Goal: Task Accomplishment & Management: Manage account settings

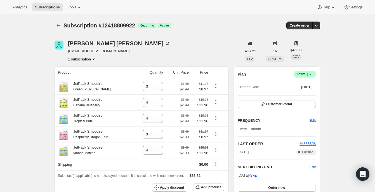
click at [307, 73] on span "|" at bounding box center [307, 74] width 1 height 4
click at [305, 93] on span "Cancel subscription" at bounding box center [303, 95] width 32 height 4
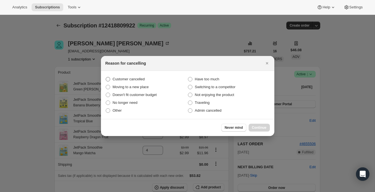
click at [136, 78] on span "Customer cancelled" at bounding box center [129, 79] width 32 height 4
click at [106, 77] on input "Customer cancelled" at bounding box center [106, 77] width 0 height 0
radio input "true"
click at [256, 125] on span "Continue" at bounding box center [259, 127] width 15 height 4
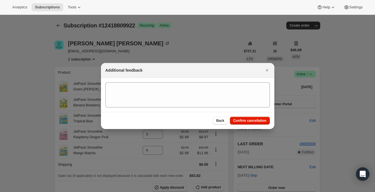
click at [252, 116] on div "Back Confirm cancellation" at bounding box center [187, 120] width 173 height 17
click at [252, 119] on span "Confirm cancellation" at bounding box center [249, 120] width 33 height 4
